Goal: Transaction & Acquisition: Purchase product/service

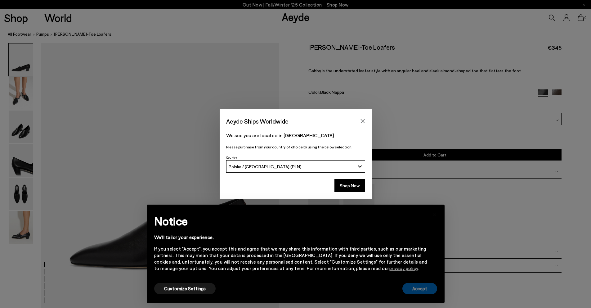
click at [427, 292] on button "Accept" at bounding box center [419, 288] width 35 height 11
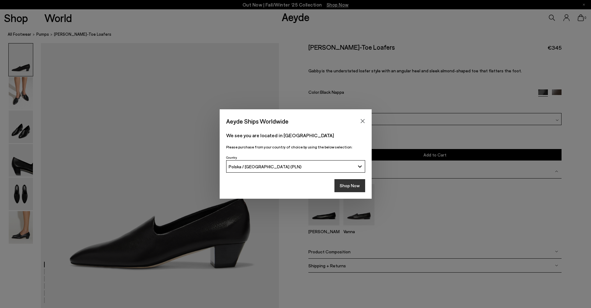
click at [356, 190] on button "Shop Now" at bounding box center [350, 185] width 31 height 13
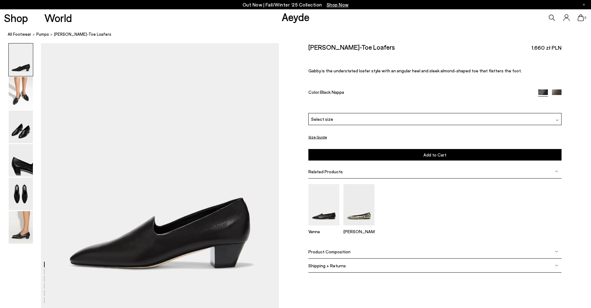
click at [20, 102] on img at bounding box center [21, 93] width 24 height 33
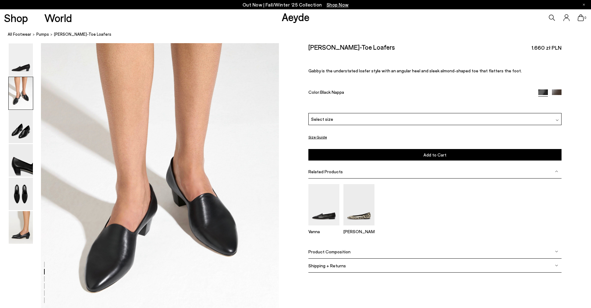
scroll to position [316, 0]
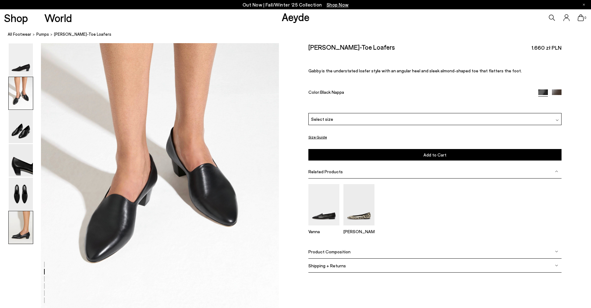
click at [19, 231] on img at bounding box center [21, 227] width 24 height 33
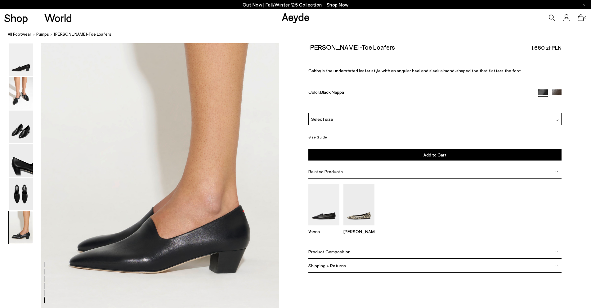
scroll to position [1581, 0]
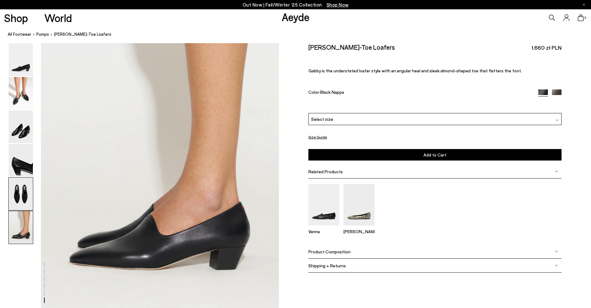
click at [18, 199] on img at bounding box center [21, 193] width 24 height 33
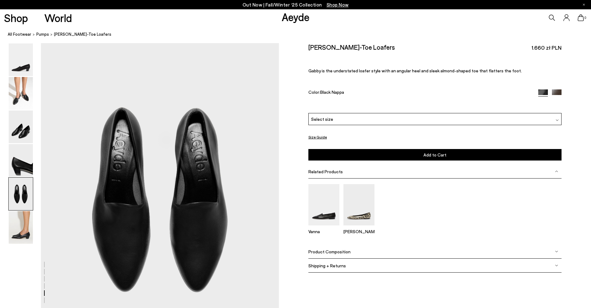
scroll to position [1220, 0]
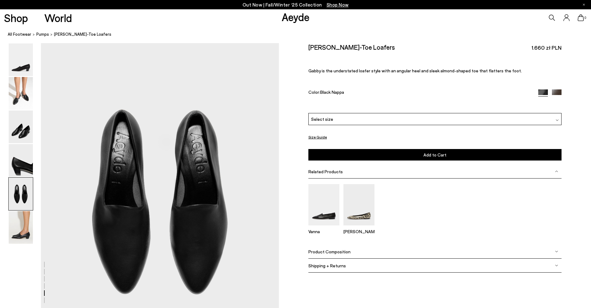
click at [331, 119] on div "Select size" at bounding box center [434, 119] width 253 height 12
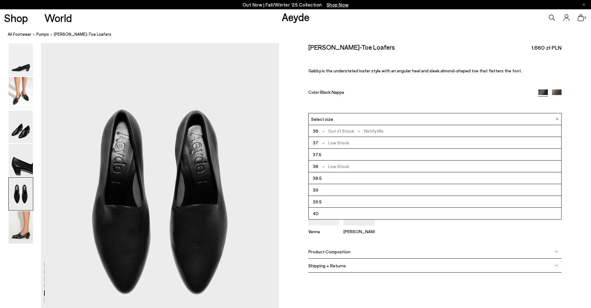
click at [293, 122] on div "Size Guide Shoes Belt Our shoes come in European sizing. The easiest way to mea…" at bounding box center [435, 162] width 312 height 239
